Goal: Information Seeking & Learning: Learn about a topic

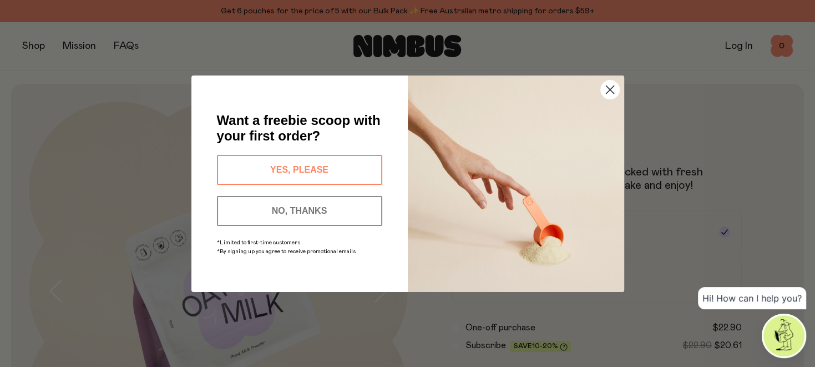
click at [608, 88] on icon "Close dialog" at bounding box center [610, 89] width 8 height 8
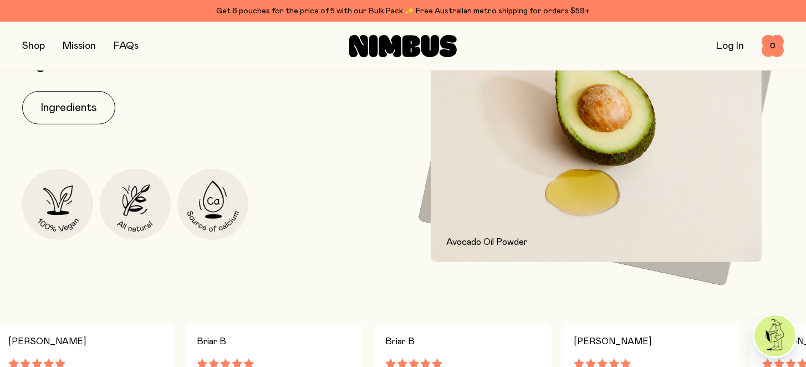
scroll to position [554, 0]
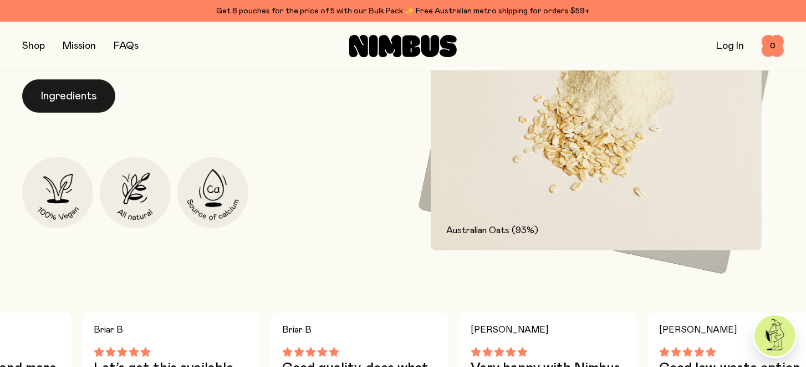
click at [60, 93] on button "Ingredients" at bounding box center [68, 95] width 93 height 33
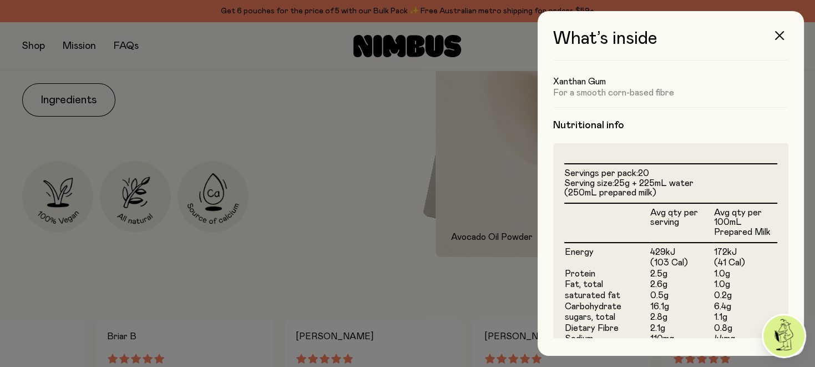
scroll to position [222, 0]
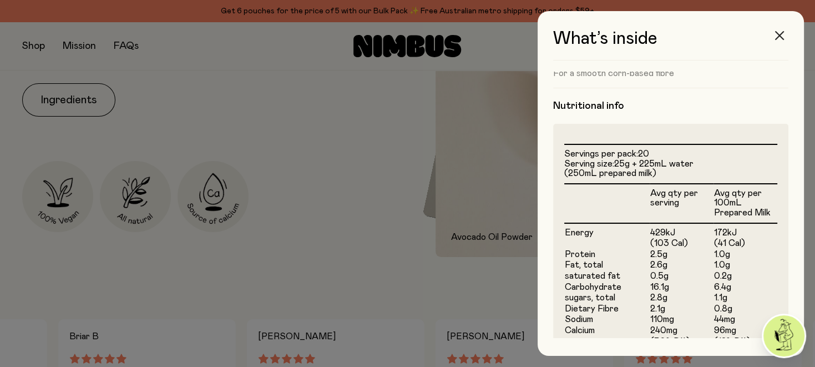
click at [777, 33] on icon "button" at bounding box center [779, 35] width 9 height 9
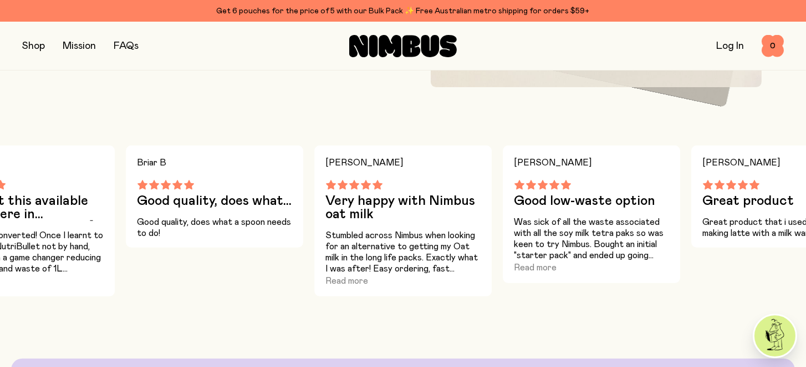
scroll to position [666, 0]
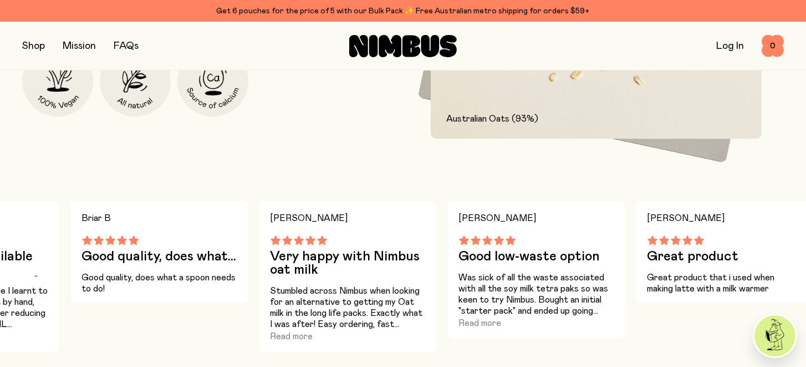
click at [804, 238] on div "Jacqui B Great product Great product that i used when making latte with a milk …" at bounding box center [724, 252] width 177 height 102
drag, startPoint x: 214, startPoint y: 246, endPoint x: 475, endPoint y: 245, distance: 261.8
click at [475, 245] on div "Me M great taste Great product - tastes great! so happy to ditch the tetra pack…" at bounding box center [403, 276] width 806 height 151
drag, startPoint x: 297, startPoint y: 256, endPoint x: 433, endPoint y: 251, distance: 135.4
click at [394, 254] on div "Me M great taste Great product - tastes great! so happy to ditch the tetra pack…" at bounding box center [403, 276] width 806 height 151
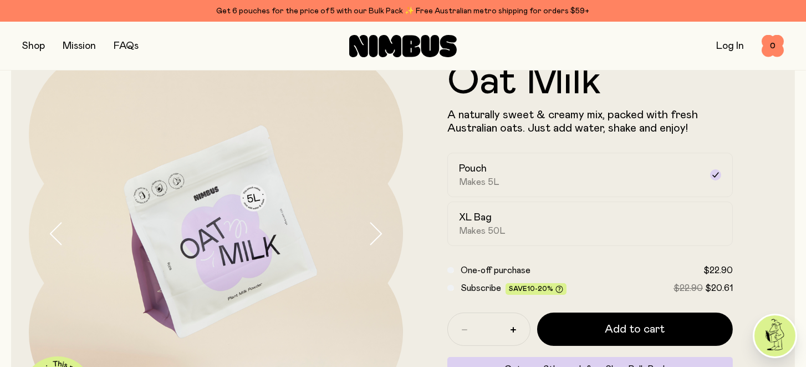
scroll to position [125, 0]
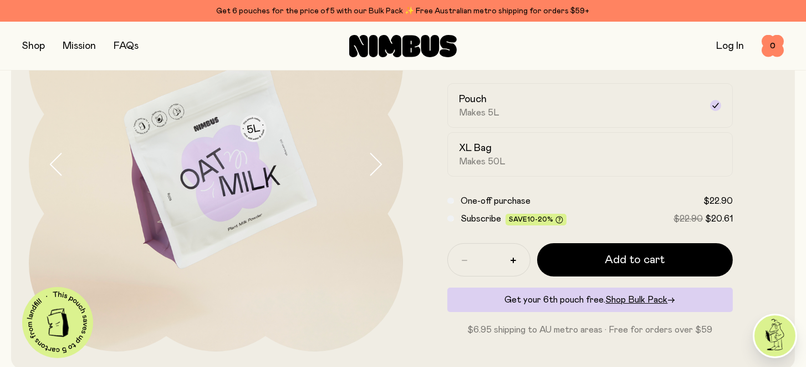
click at [234, 202] on img at bounding box center [216, 164] width 374 height 374
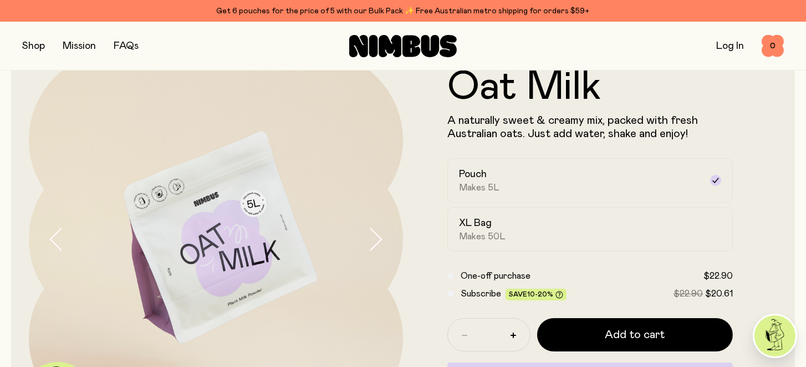
scroll to position [69, 0]
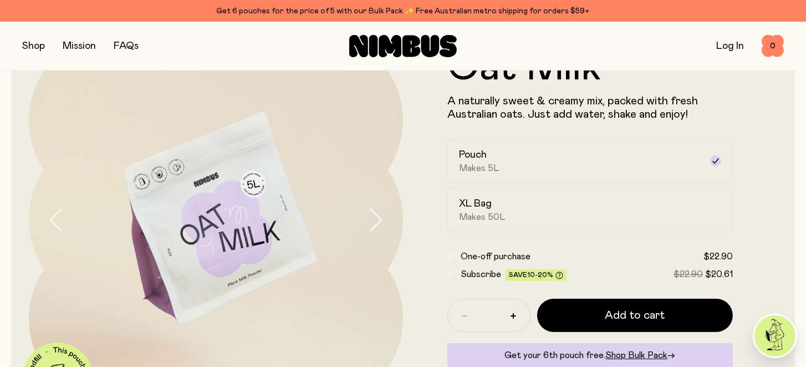
click at [377, 218] on icon "button" at bounding box center [376, 219] width 16 height 23
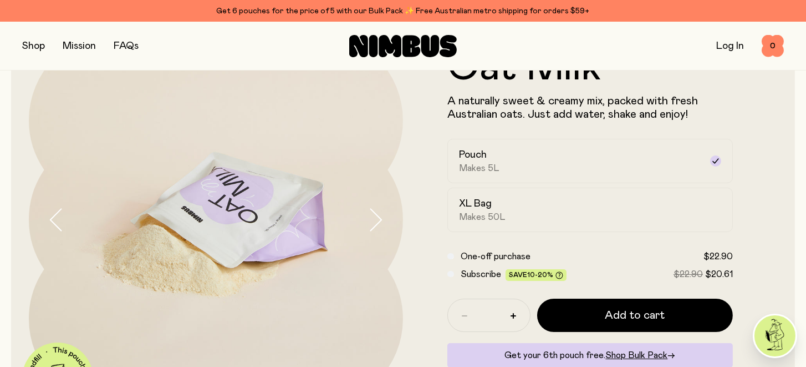
click at [377, 218] on icon "button" at bounding box center [376, 219] width 16 height 23
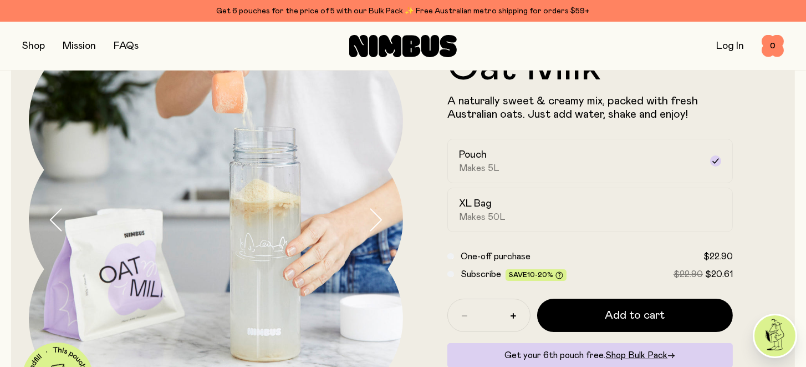
click at [378, 216] on icon "button" at bounding box center [376, 219] width 16 height 23
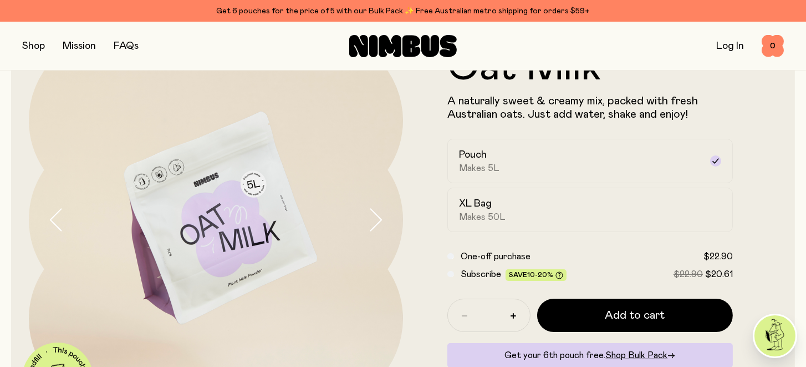
click at [378, 216] on icon "button" at bounding box center [376, 219] width 16 height 23
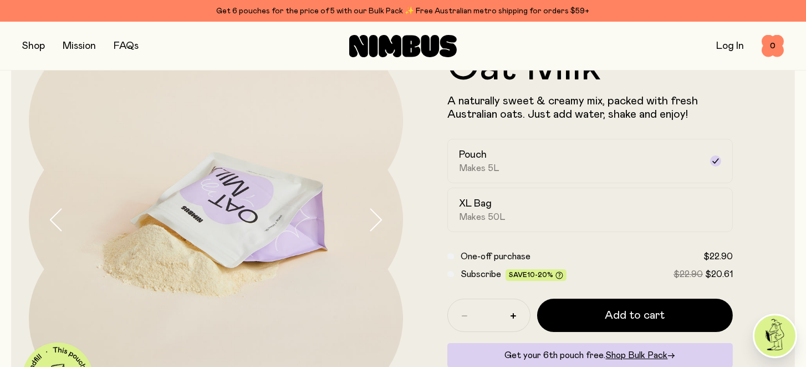
click at [379, 216] on icon "button" at bounding box center [376, 220] width 11 height 22
